Goal: Task Accomplishment & Management: Manage account settings

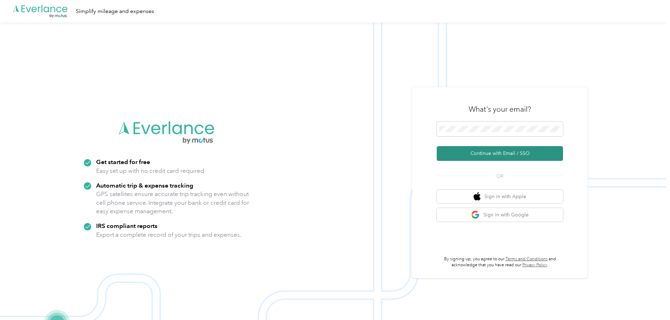
click at [463, 153] on button "Continue with Email / SSO" at bounding box center [500, 153] width 126 height 15
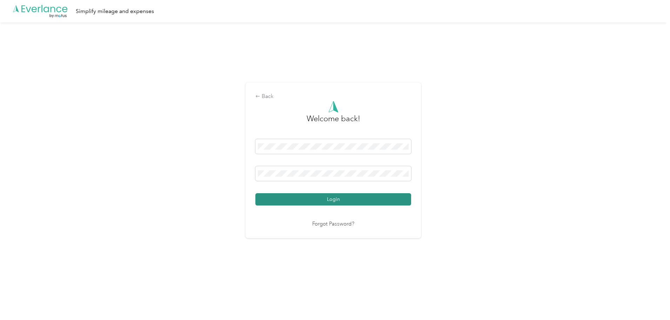
click at [367, 203] on button "Login" at bounding box center [333, 199] width 156 height 12
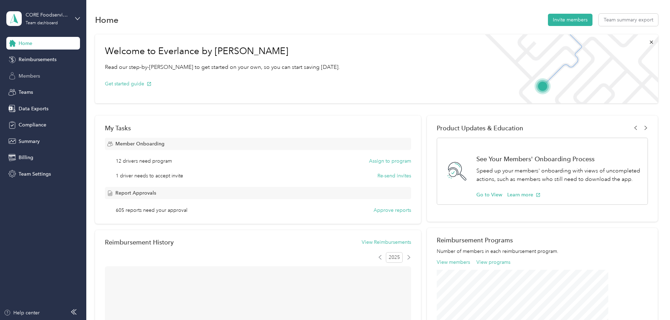
click at [38, 73] on span "Members" at bounding box center [29, 75] width 21 height 7
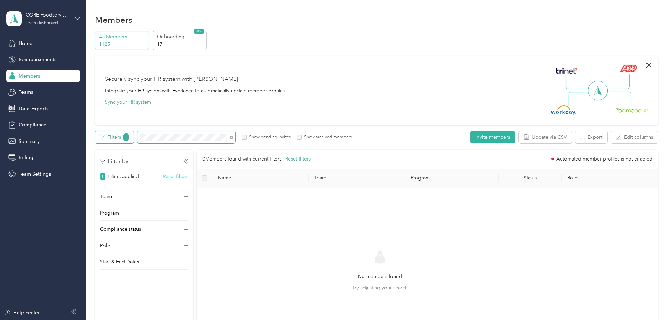
click at [171, 141] on div "Filters 1 Show pending invites Show archived members" at bounding box center [223, 137] width 257 height 12
click at [110, 140] on div "All Members 1125 Onboarding 17 NEW Securely sync your HR system with Everlance …" at bounding box center [376, 156] width 563 height 251
click at [138, 138] on div "All Members 1125 Onboarding 17 NEW Securely sync your HR system with Everlance …" at bounding box center [376, 202] width 563 height 342
click at [470, 136] on button "Invite members" at bounding box center [492, 137] width 45 height 12
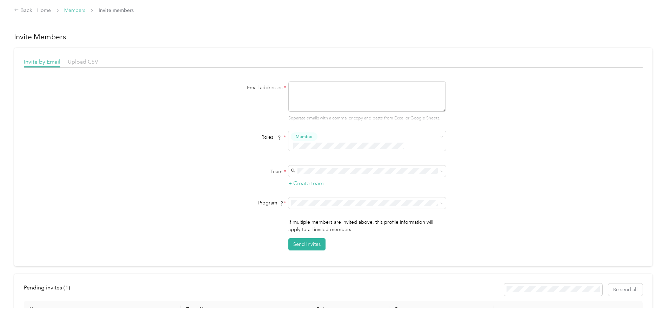
click at [85, 9] on link "Members" at bounding box center [74, 10] width 21 height 6
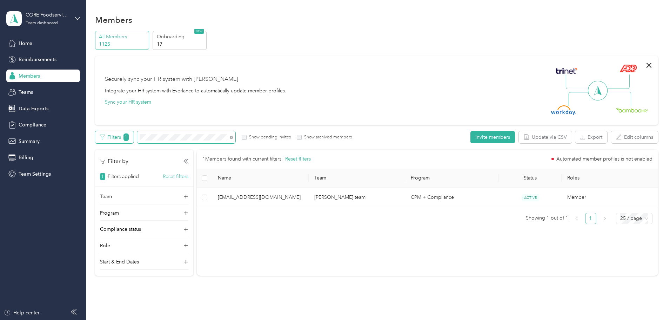
click at [164, 138] on div "Filters 1 Show pending invites Show archived members" at bounding box center [223, 137] width 257 height 12
click at [128, 138] on div "All Members 1125 Onboarding 17 NEW Securely sync your HR system with Everlance …" at bounding box center [376, 156] width 563 height 251
click at [119, 136] on div "All Members 1125 Onboarding 17 NEW Securely sync your HR system with Everlance …" at bounding box center [376, 156] width 563 height 251
click at [168, 138] on div "Filters 1 Show pending invites Show archived members" at bounding box center [223, 137] width 257 height 12
